Goal: Task Accomplishment & Management: Use online tool/utility

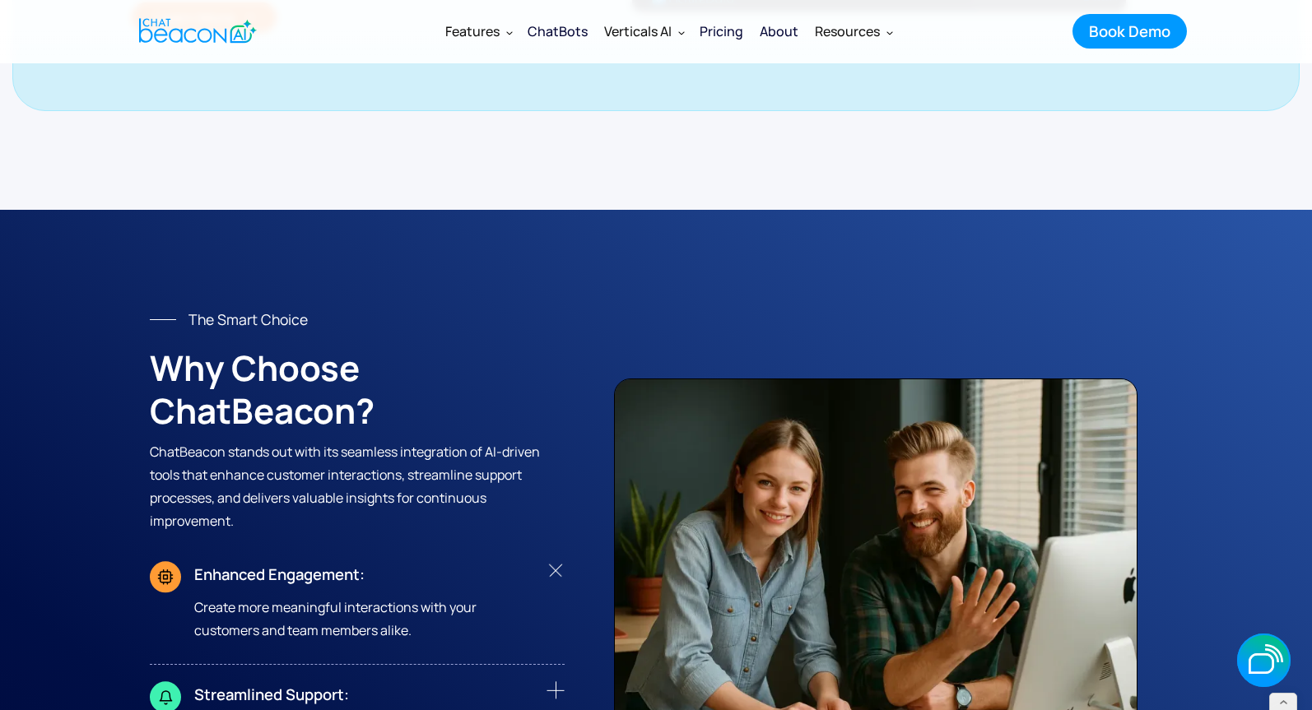
scroll to position [7158, 0]
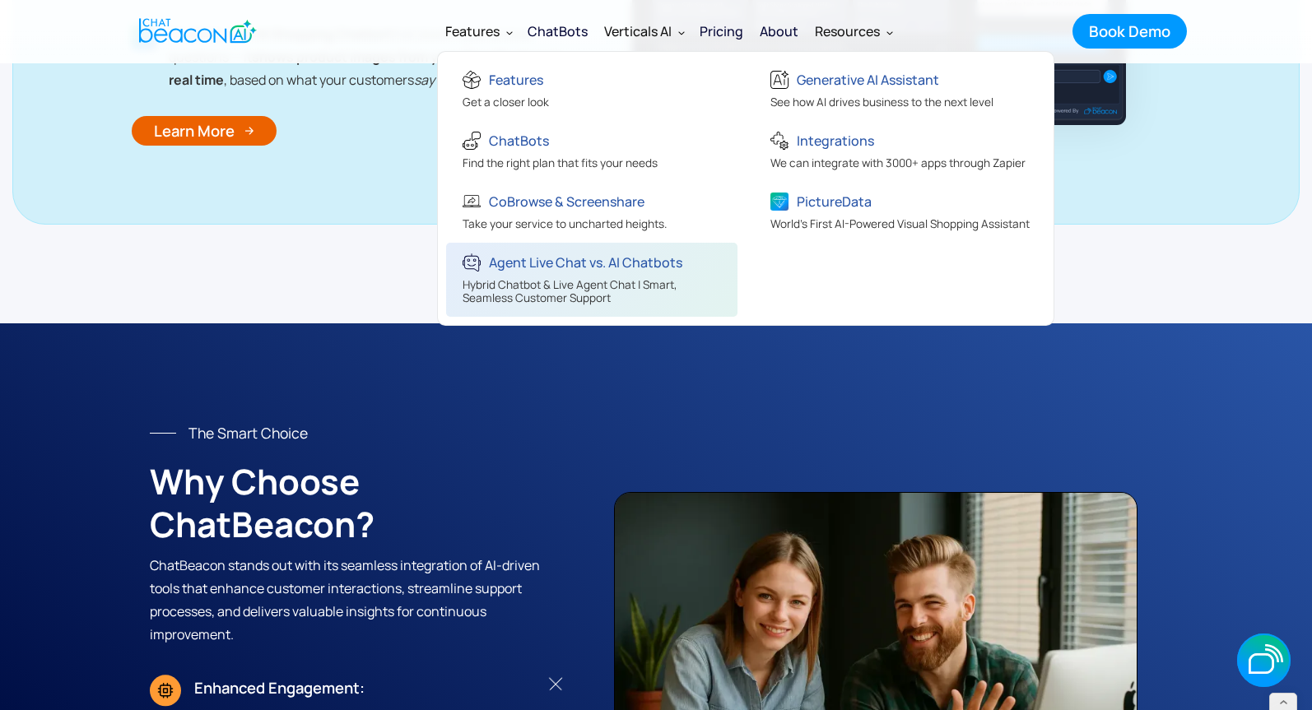
click at [508, 278] on div "Hybrid Chatbot & Live Agent Chat | Smart, Seamless Customer Support" at bounding box center [594, 293] width 263 height 30
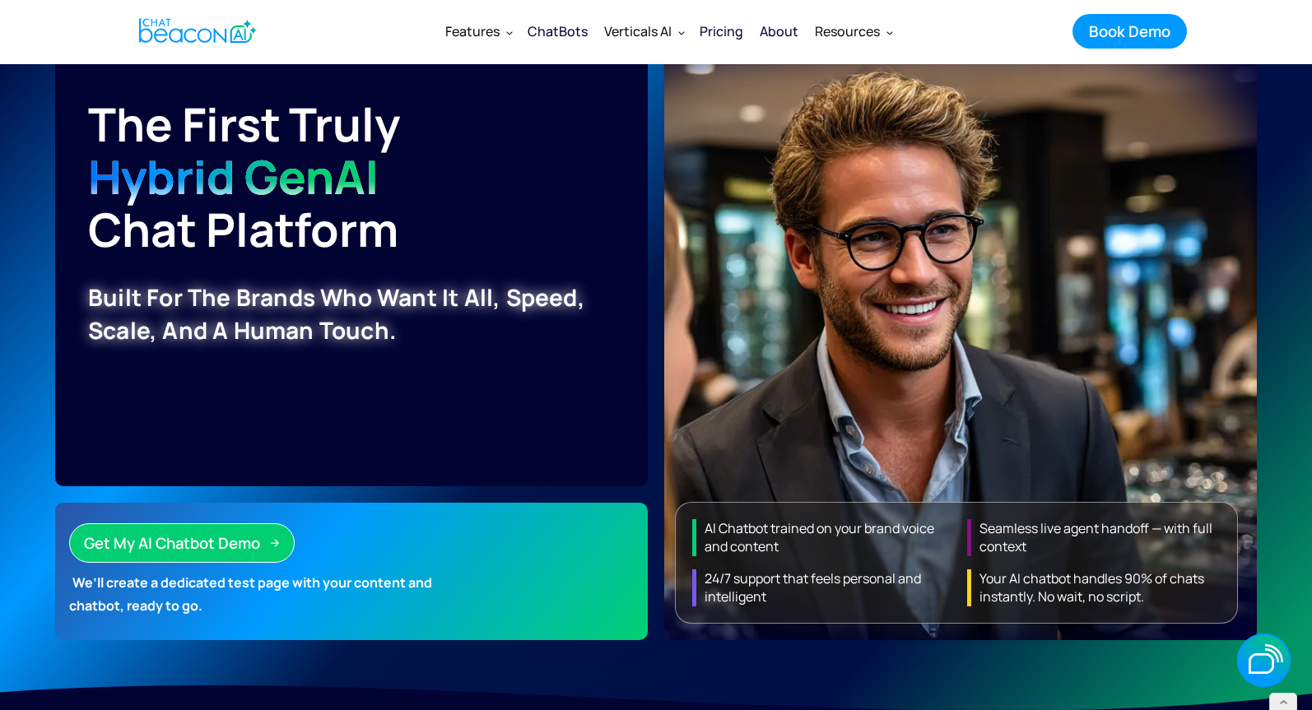
click at [211, 31] on img "home" at bounding box center [198, 31] width 118 height 32
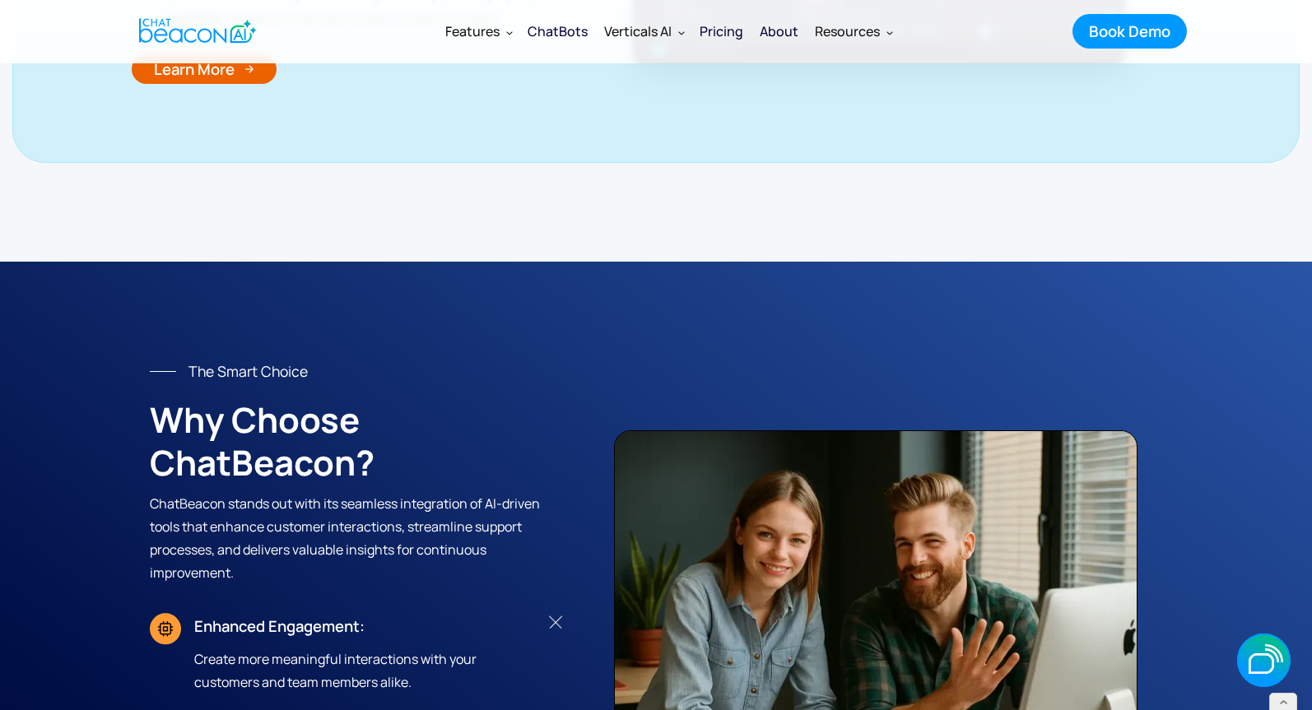
scroll to position [7319, 0]
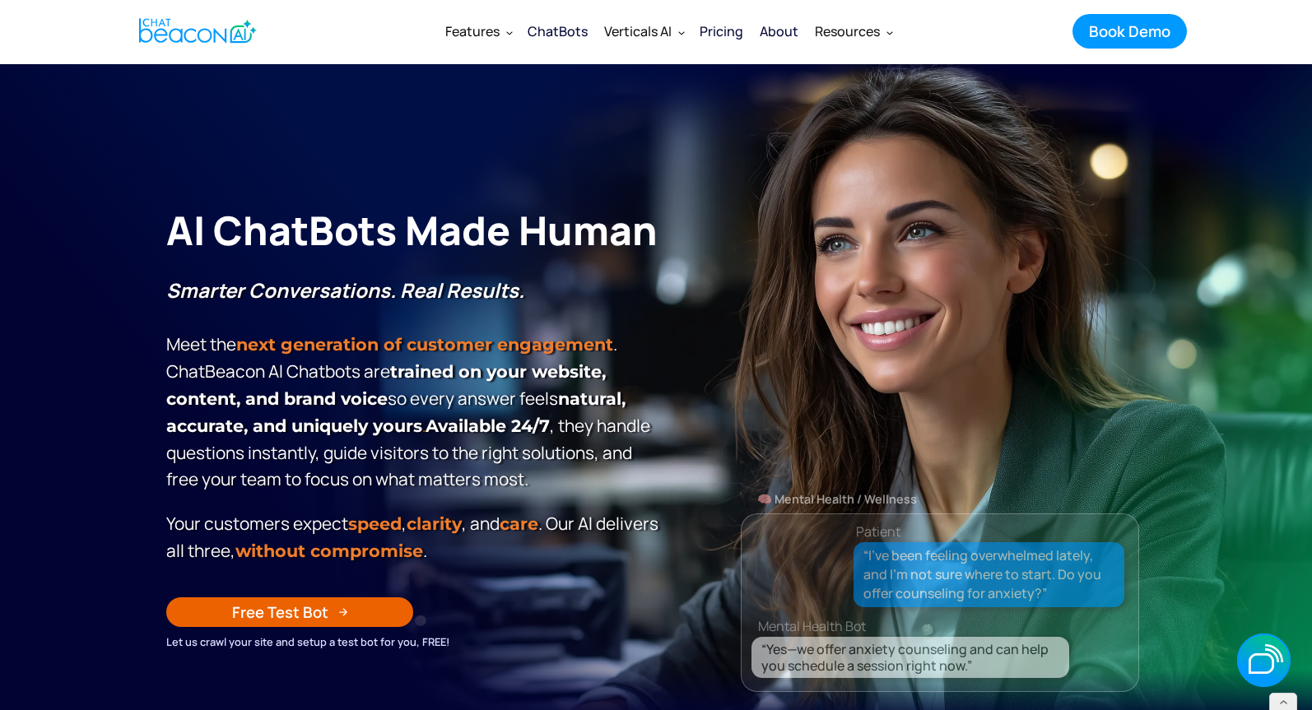
click at [297, 604] on div "Free Test Bot" at bounding box center [280, 612] width 96 height 21
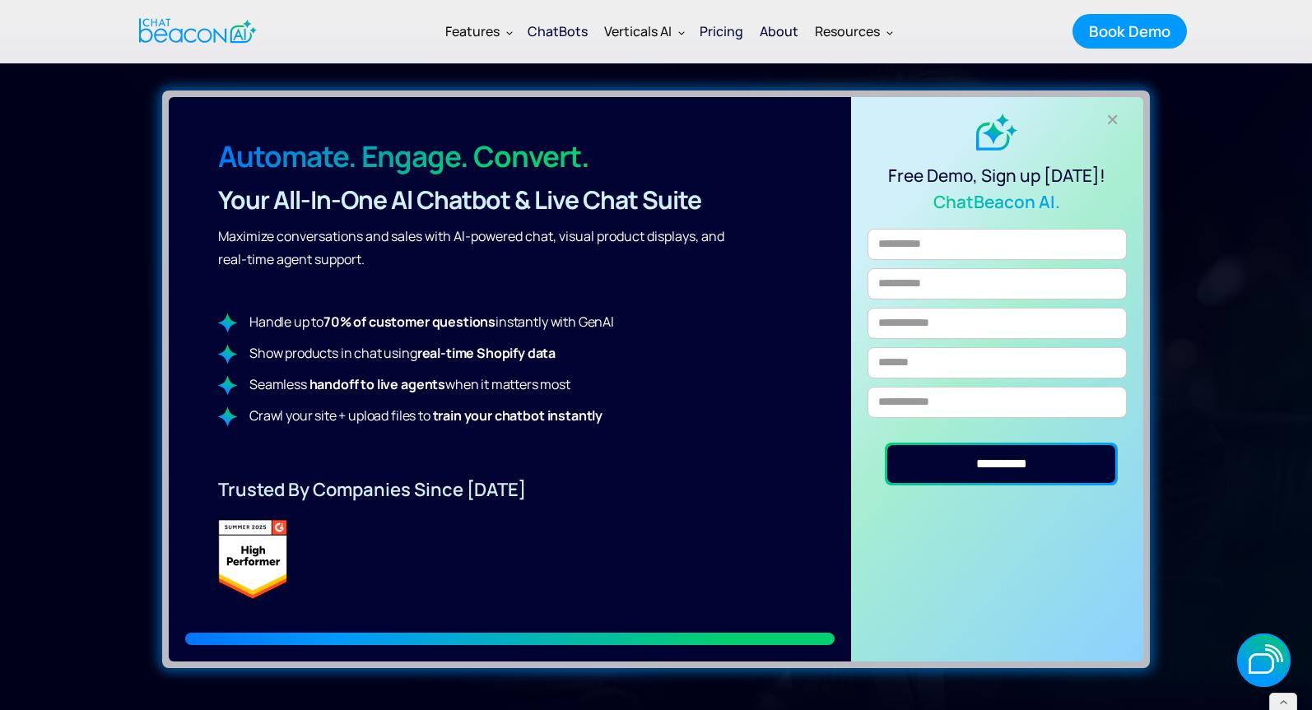
click at [1120, 125] on div "Free Demo, Sign up Today! ChatBeacon AI." at bounding box center [997, 164] width 259 height 101
click at [1114, 119] on div "+" at bounding box center [1113, 119] width 27 height 27
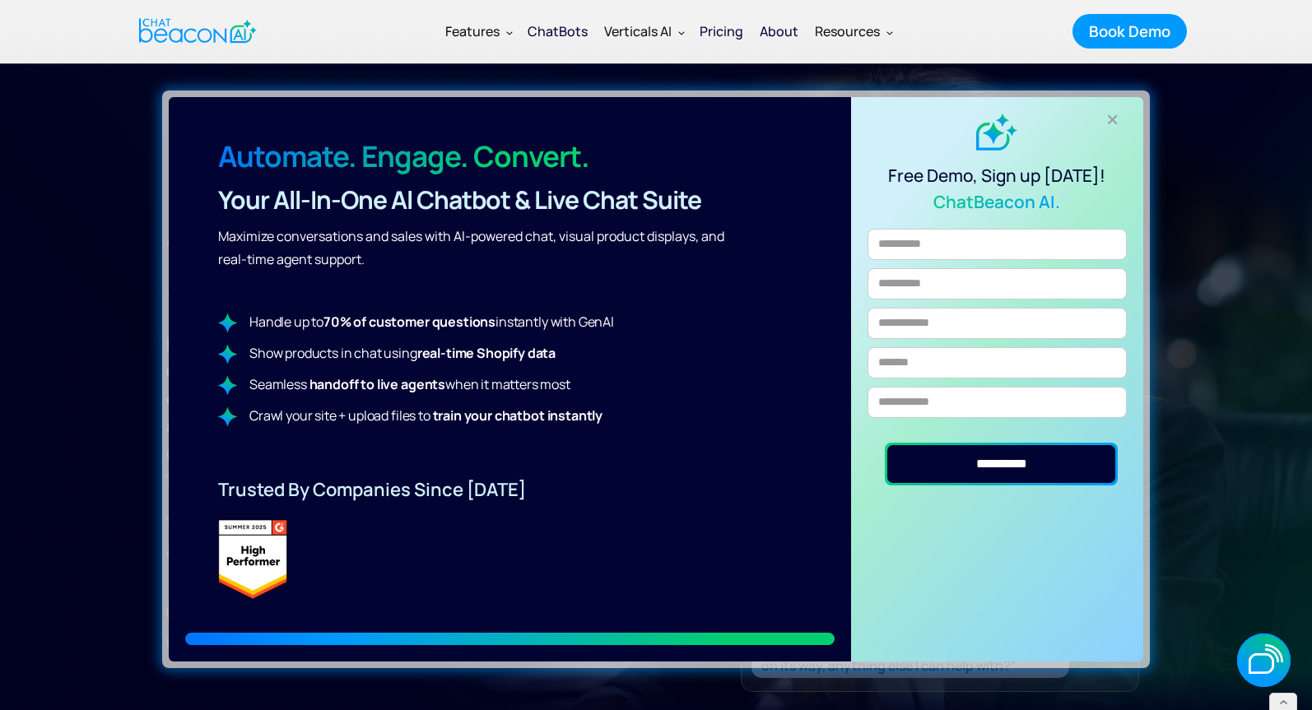
click at [1109, 119] on div "+" at bounding box center [1113, 119] width 27 height 27
